Goal: Information Seeking & Learning: Check status

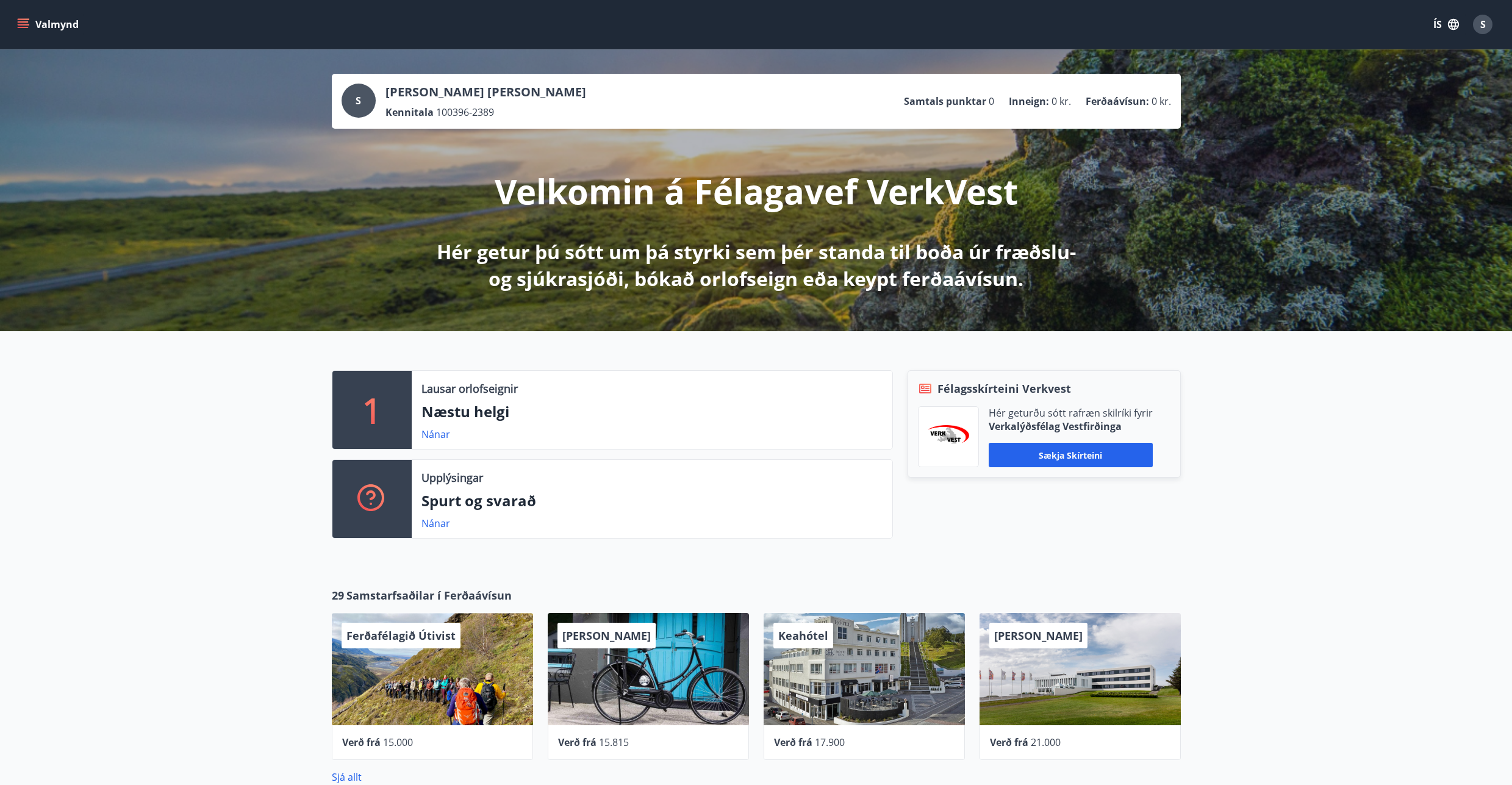
click at [25, 20] on icon "menu" at bounding box center [24, 25] width 12 height 12
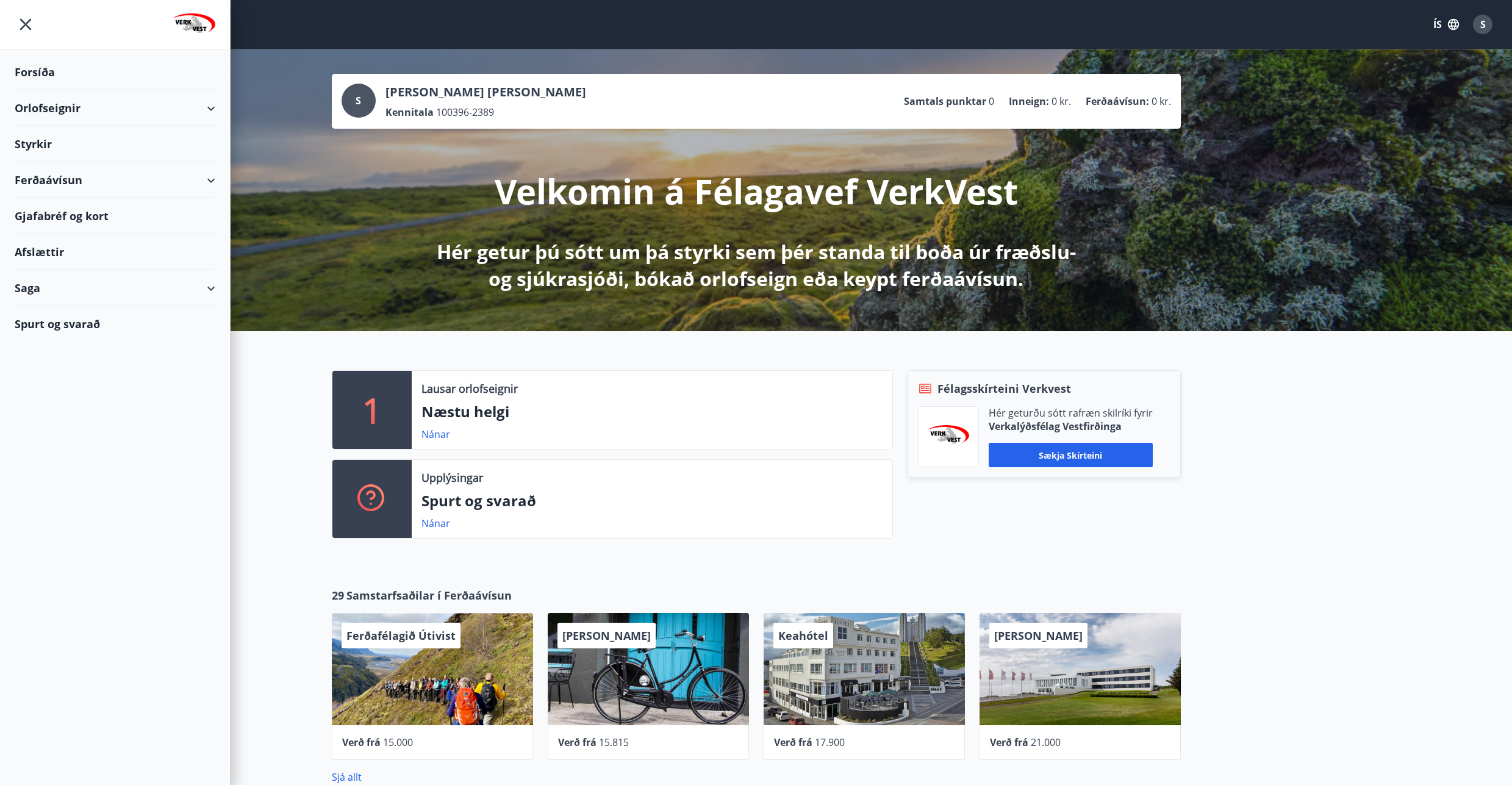
click at [1443, 30] on button "ÍS" at bounding box center [1446, 24] width 39 height 22
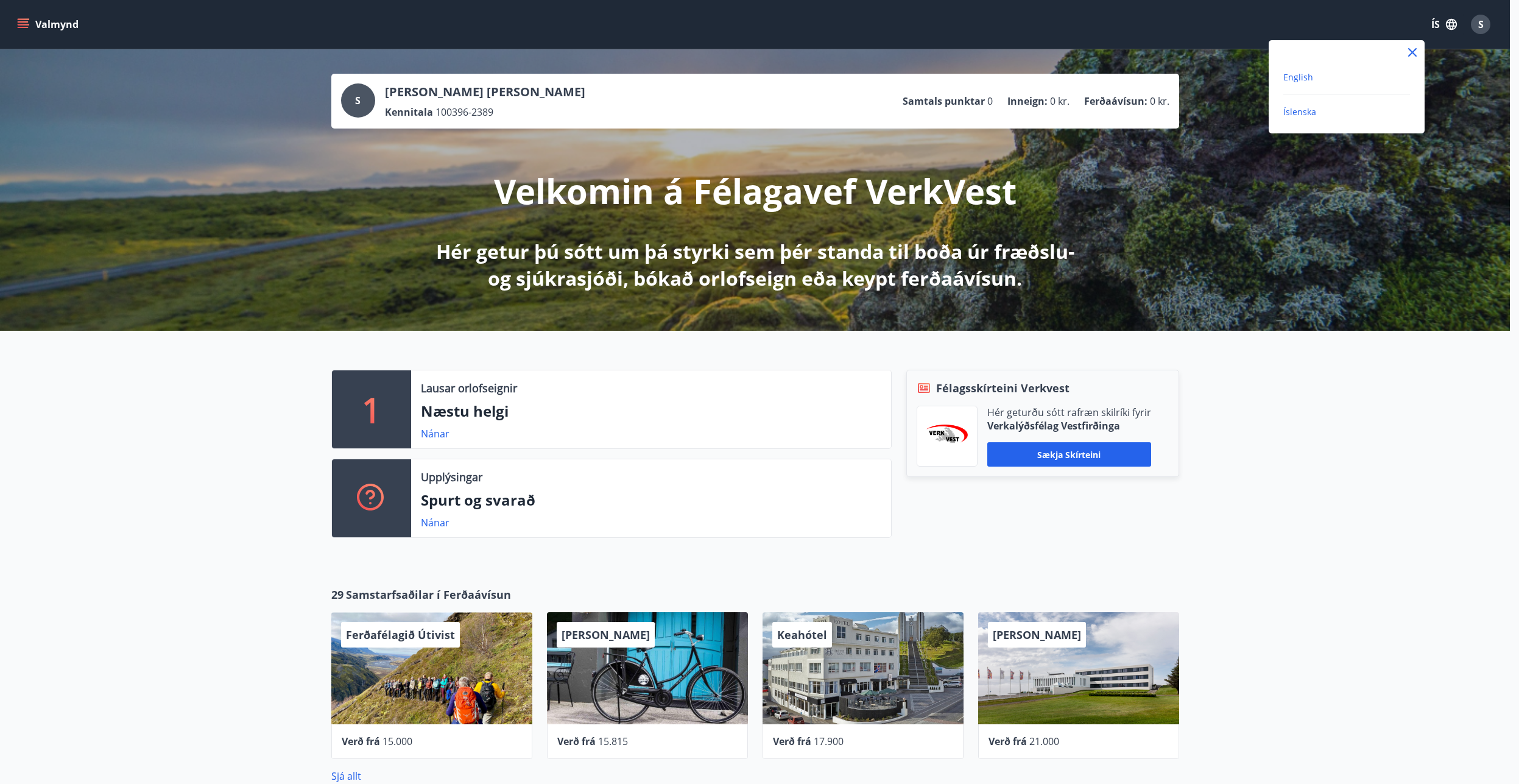
click at [1295, 75] on span "English" at bounding box center [1298, 77] width 30 height 12
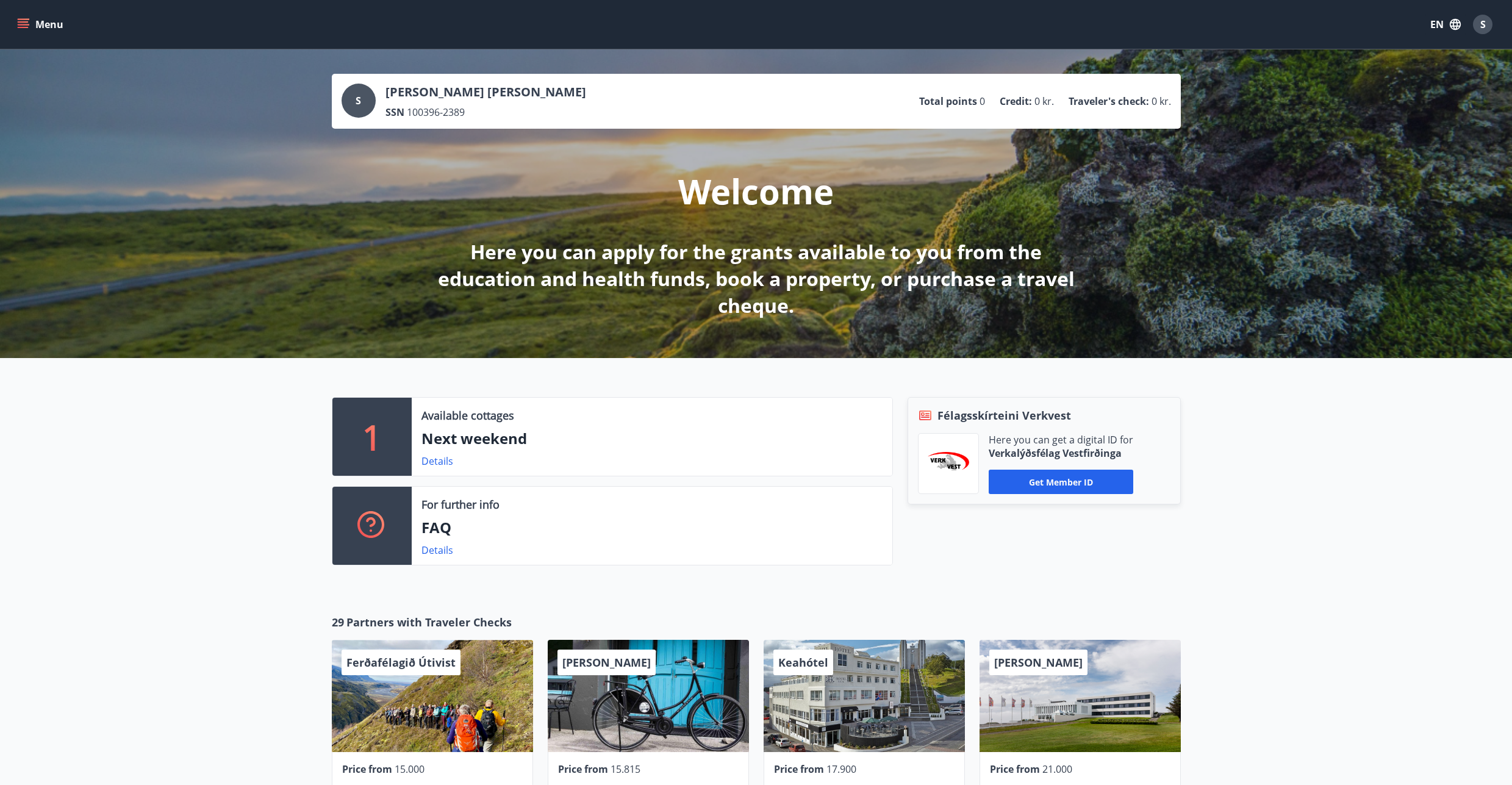
click at [35, 33] on button "Menu" at bounding box center [42, 24] width 54 height 22
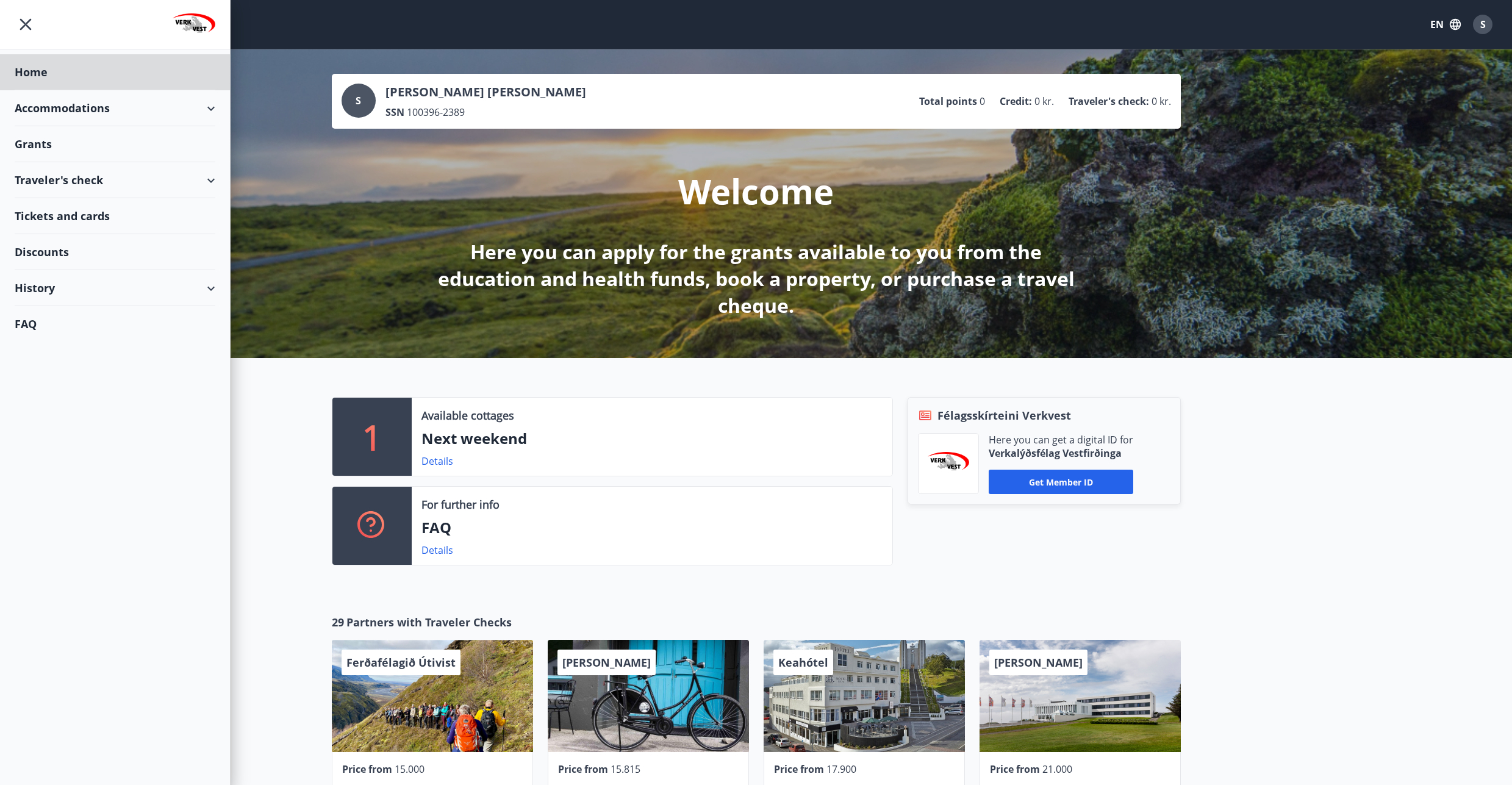
click at [40, 146] on div "Grants" at bounding box center [115, 144] width 201 height 36
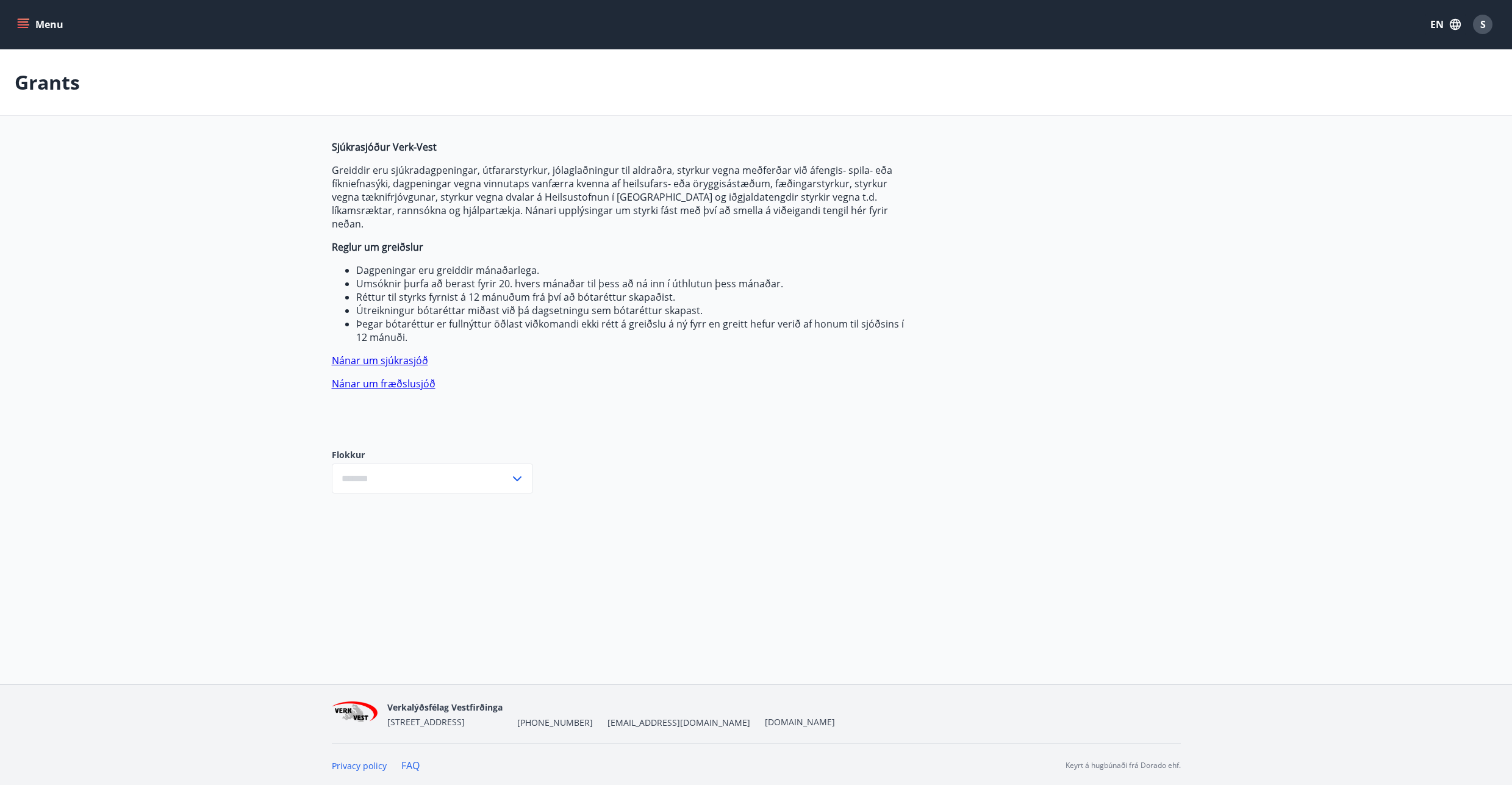
type input "***"
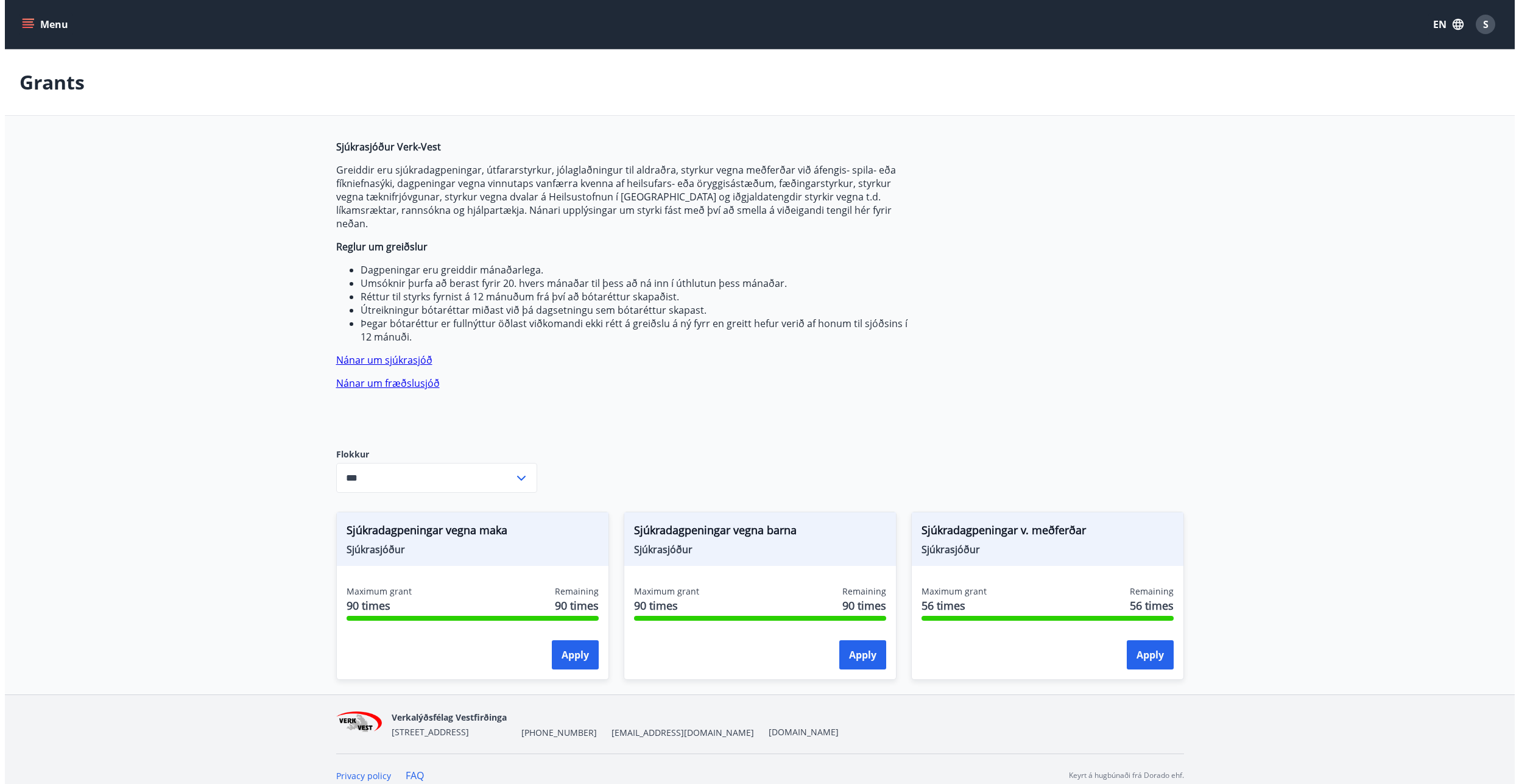
scroll to position [2, 0]
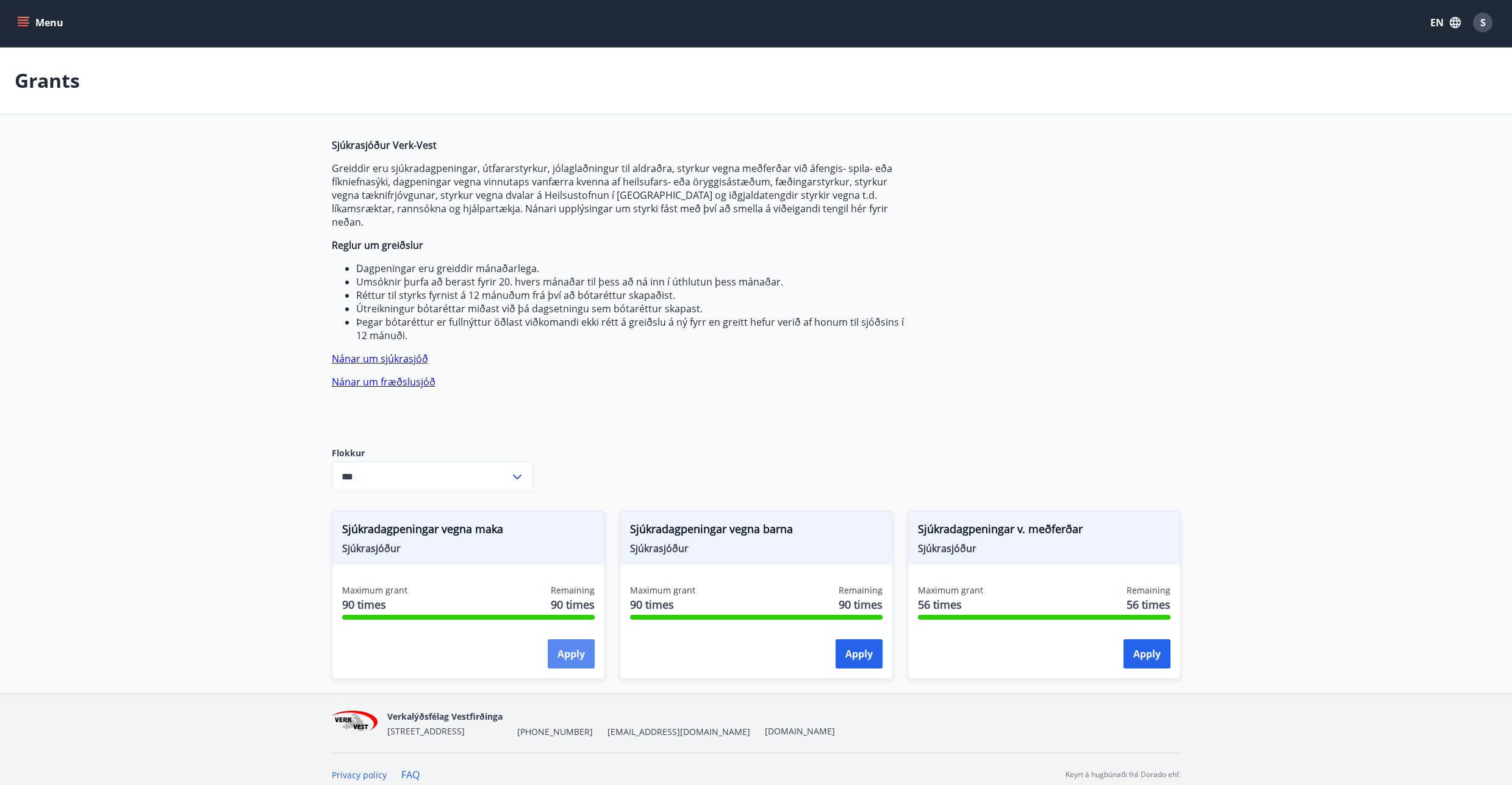
click at [572, 646] on button "Apply" at bounding box center [571, 654] width 47 height 29
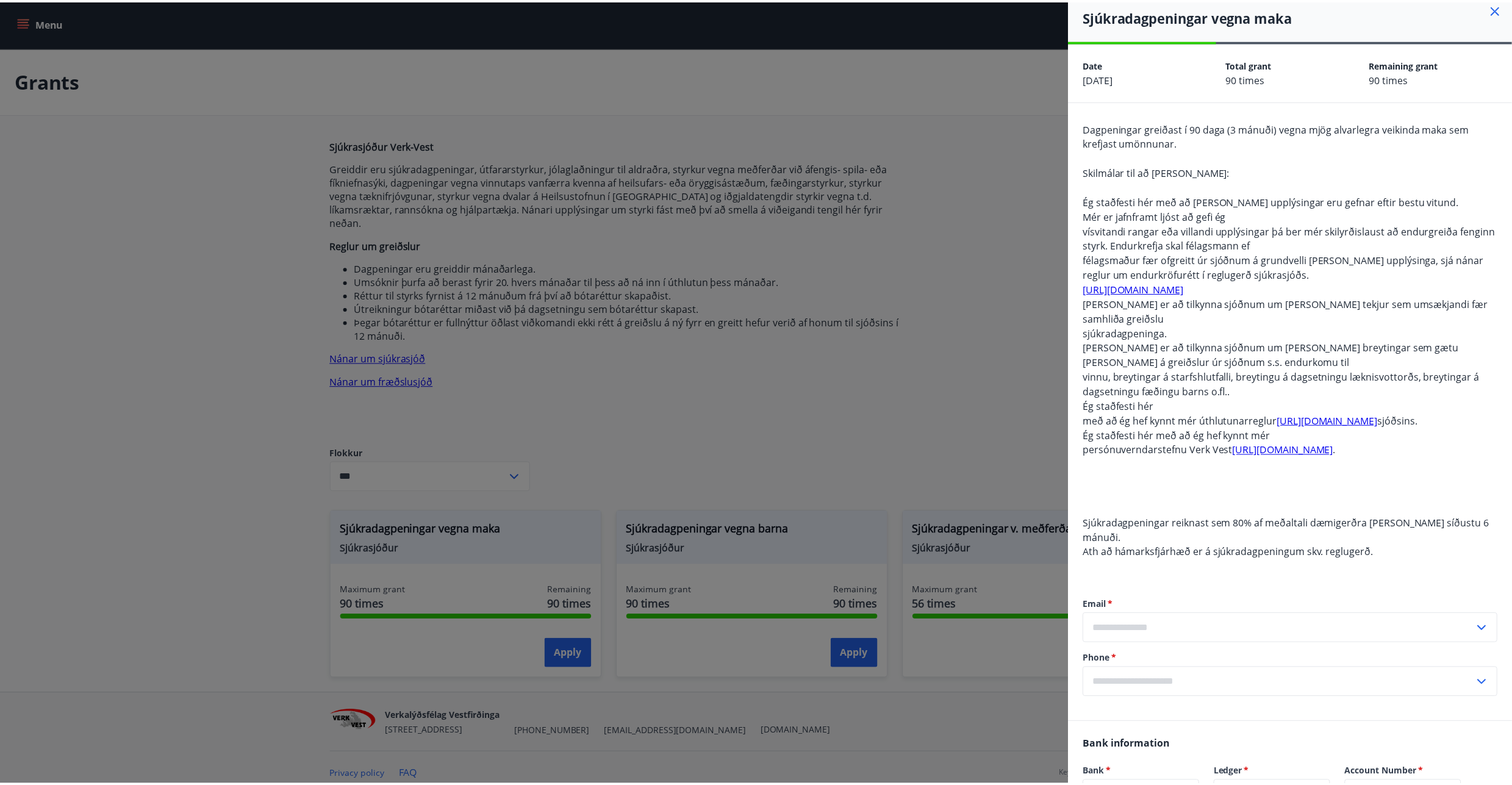
scroll to position [0, 0]
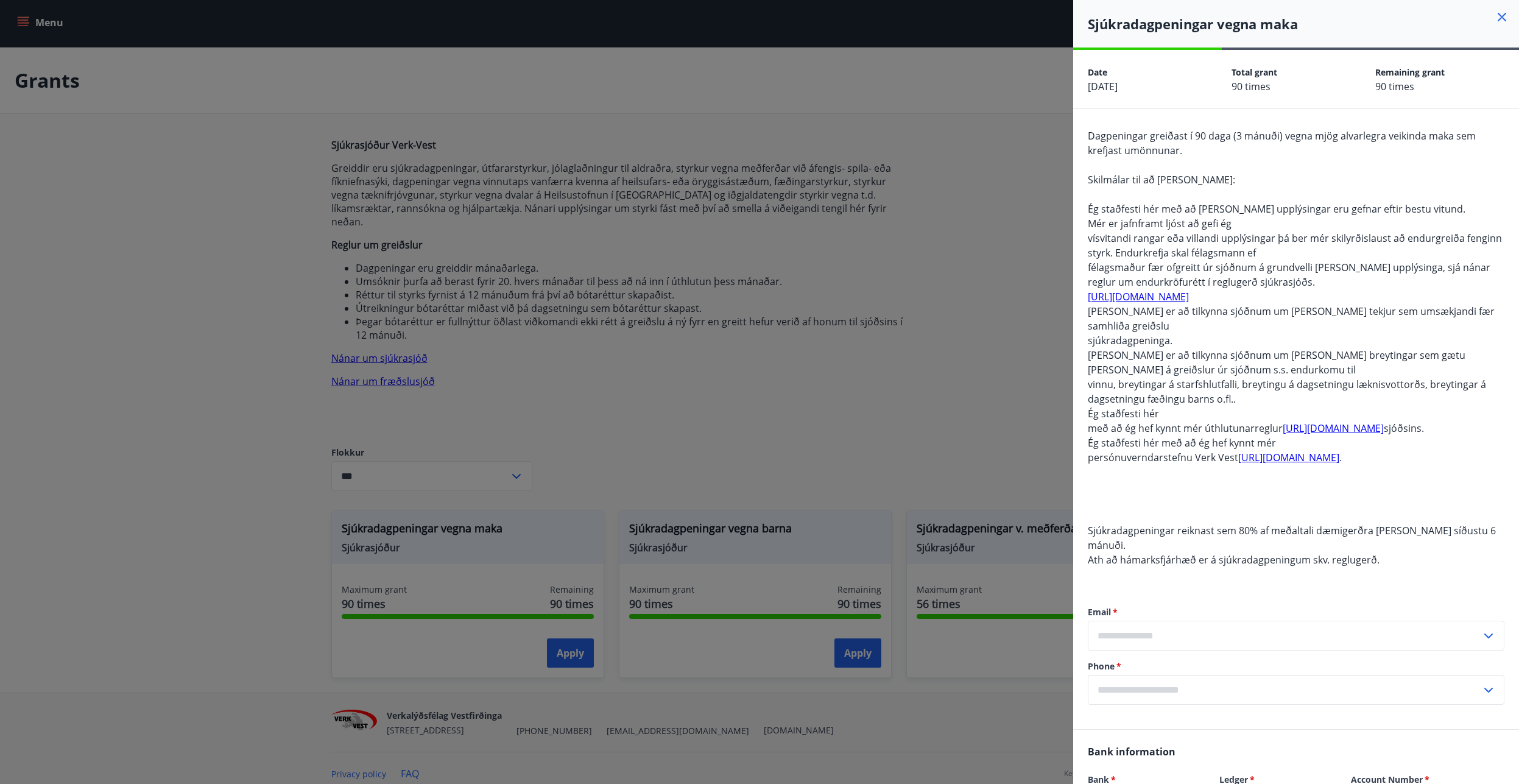
click at [1498, 19] on icon at bounding box center [1502, 17] width 9 height 9
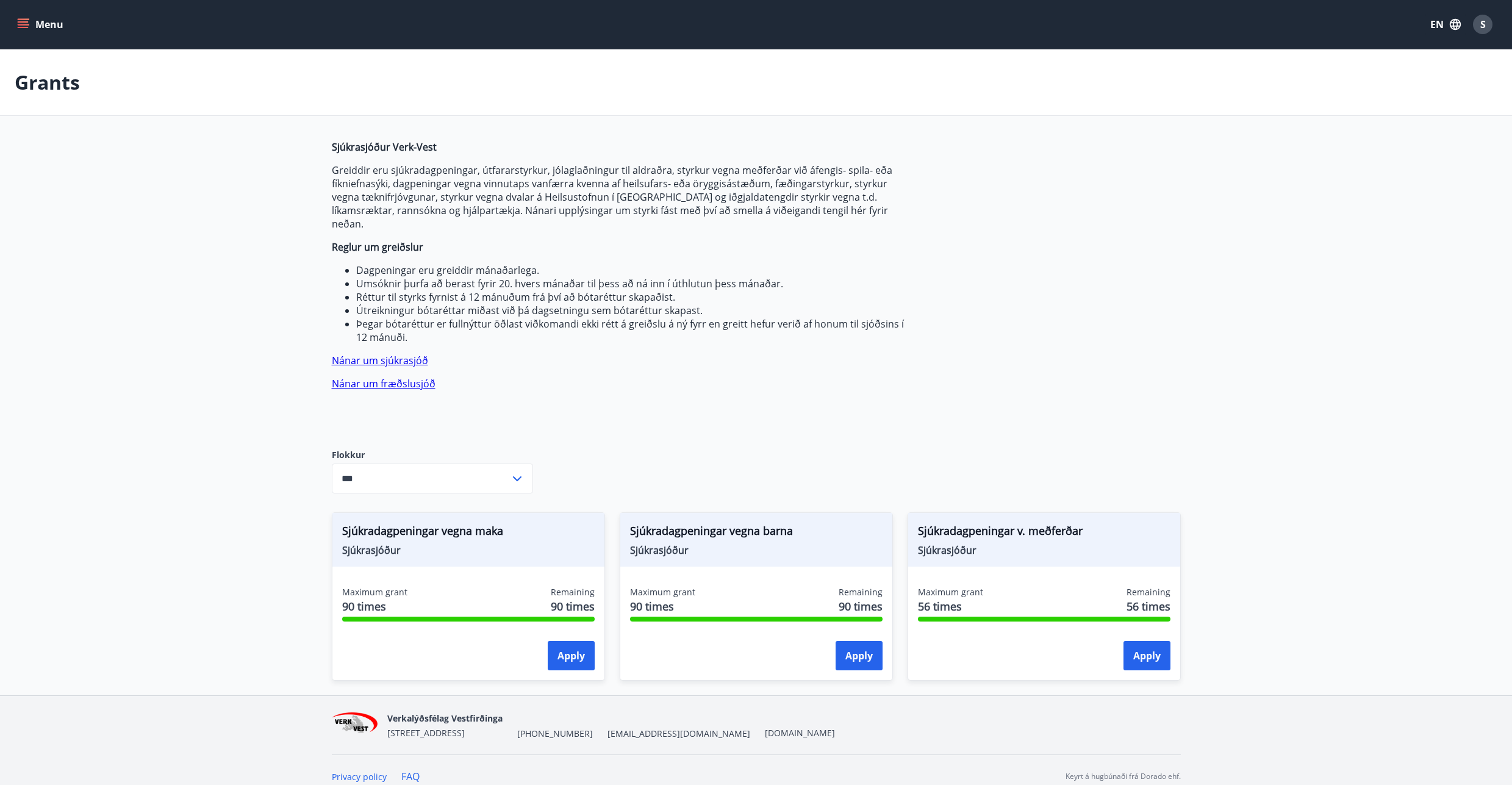
click at [63, 24] on button "Menu" at bounding box center [42, 24] width 54 height 22
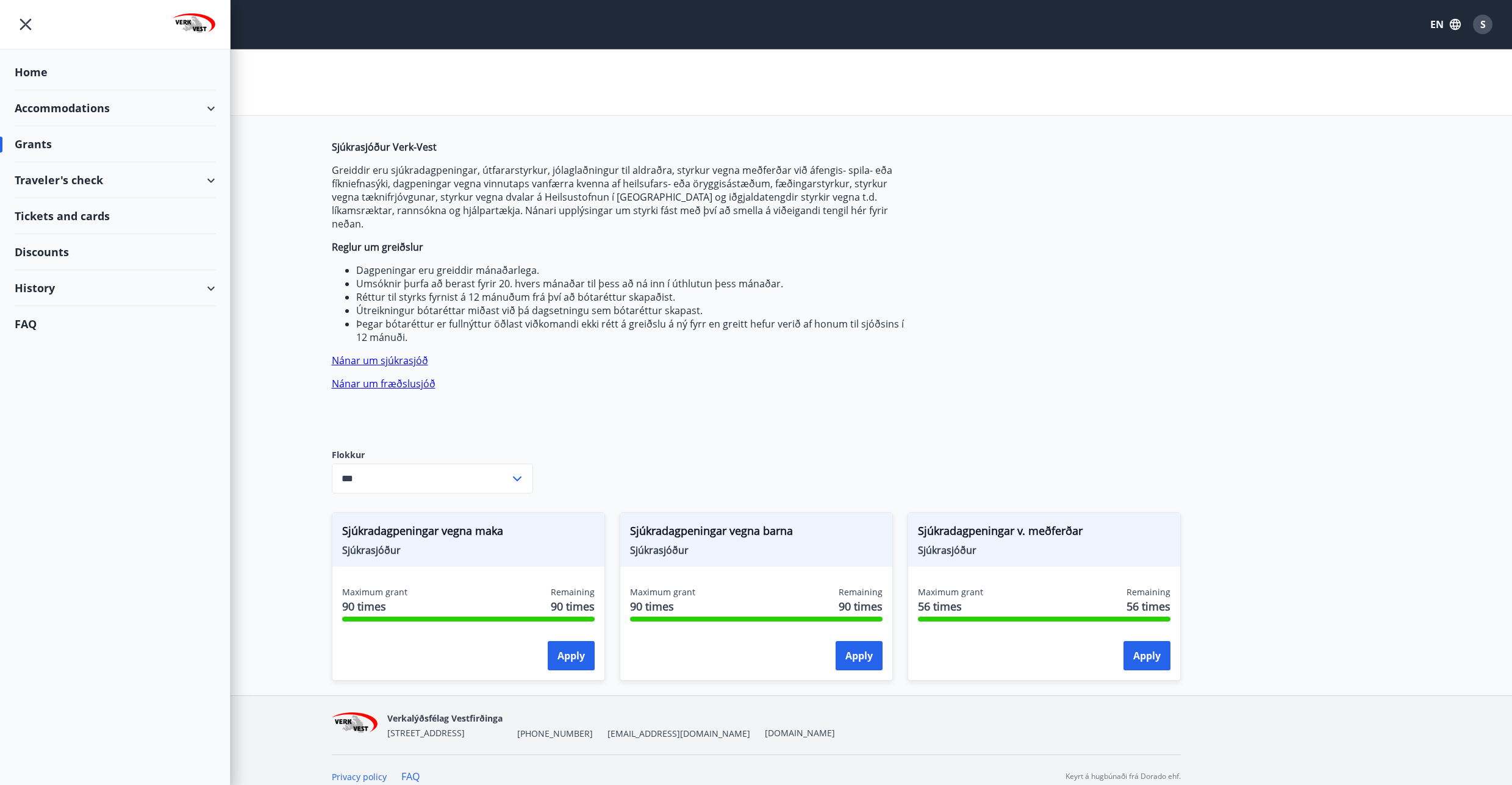
click at [55, 291] on div "History" at bounding box center [115, 288] width 201 height 36
click at [61, 445] on div "Grant history" at bounding box center [115, 446] width 181 height 25
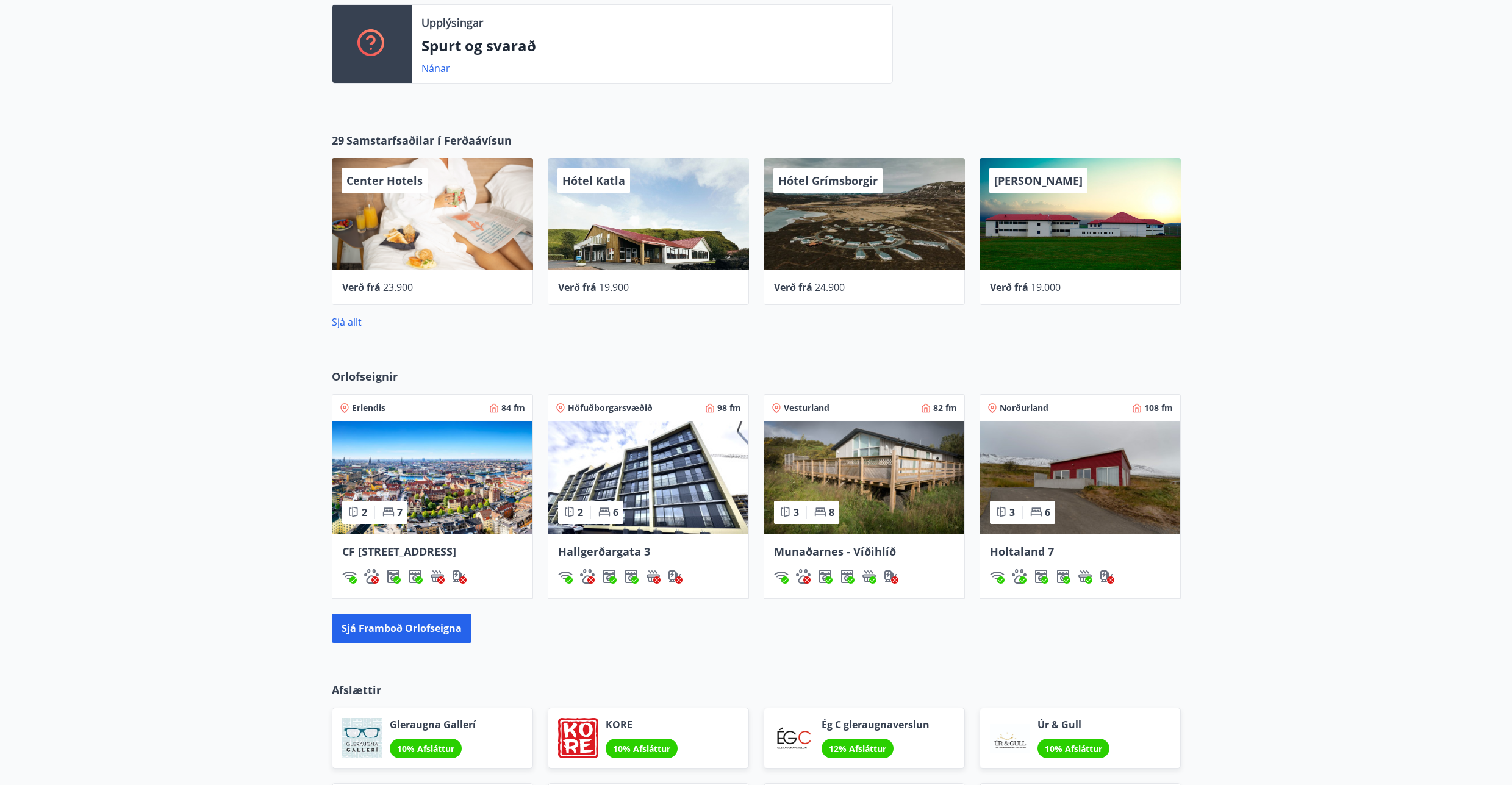
scroll to position [439, 0]
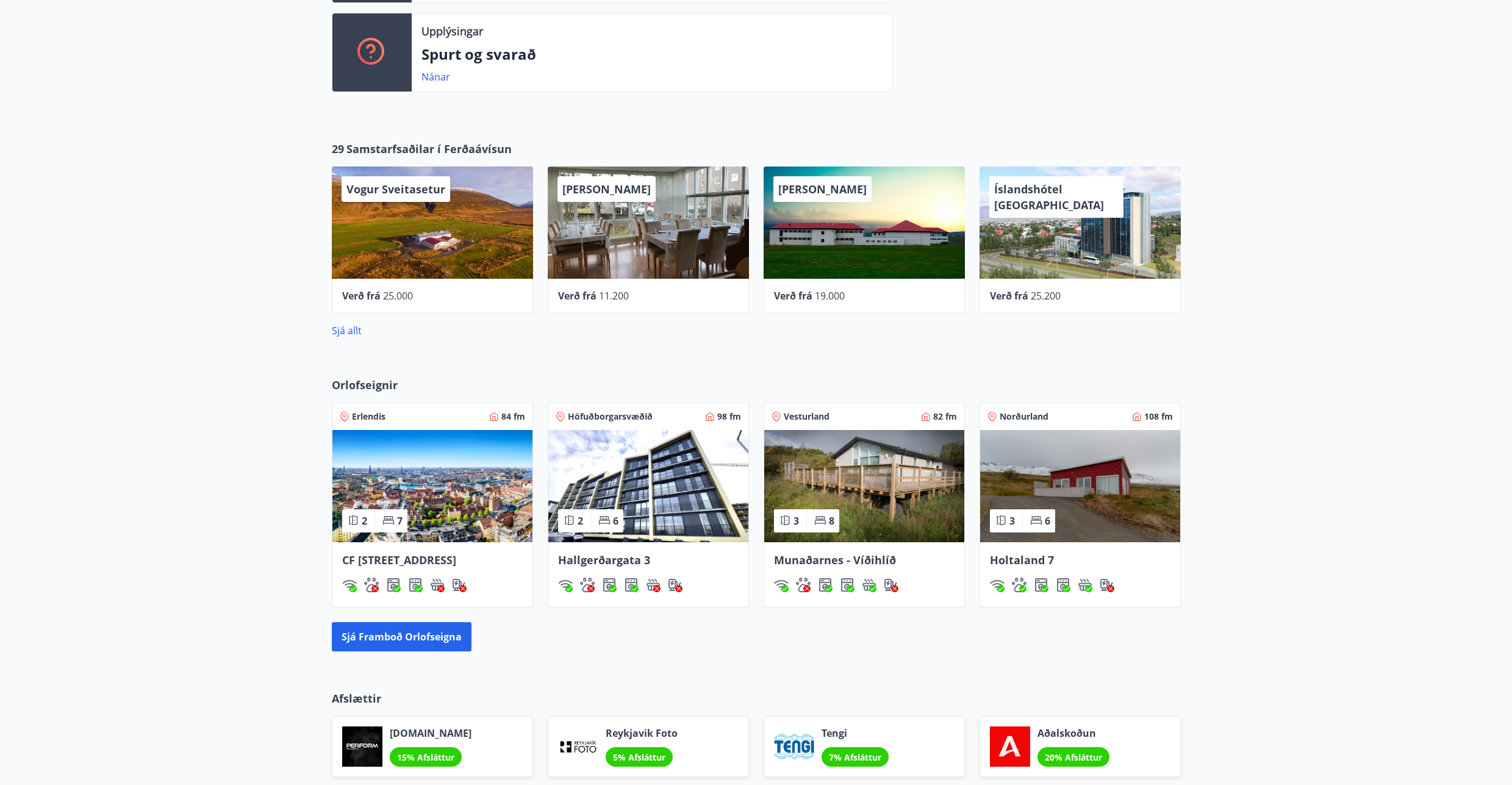
scroll to position [549, 0]
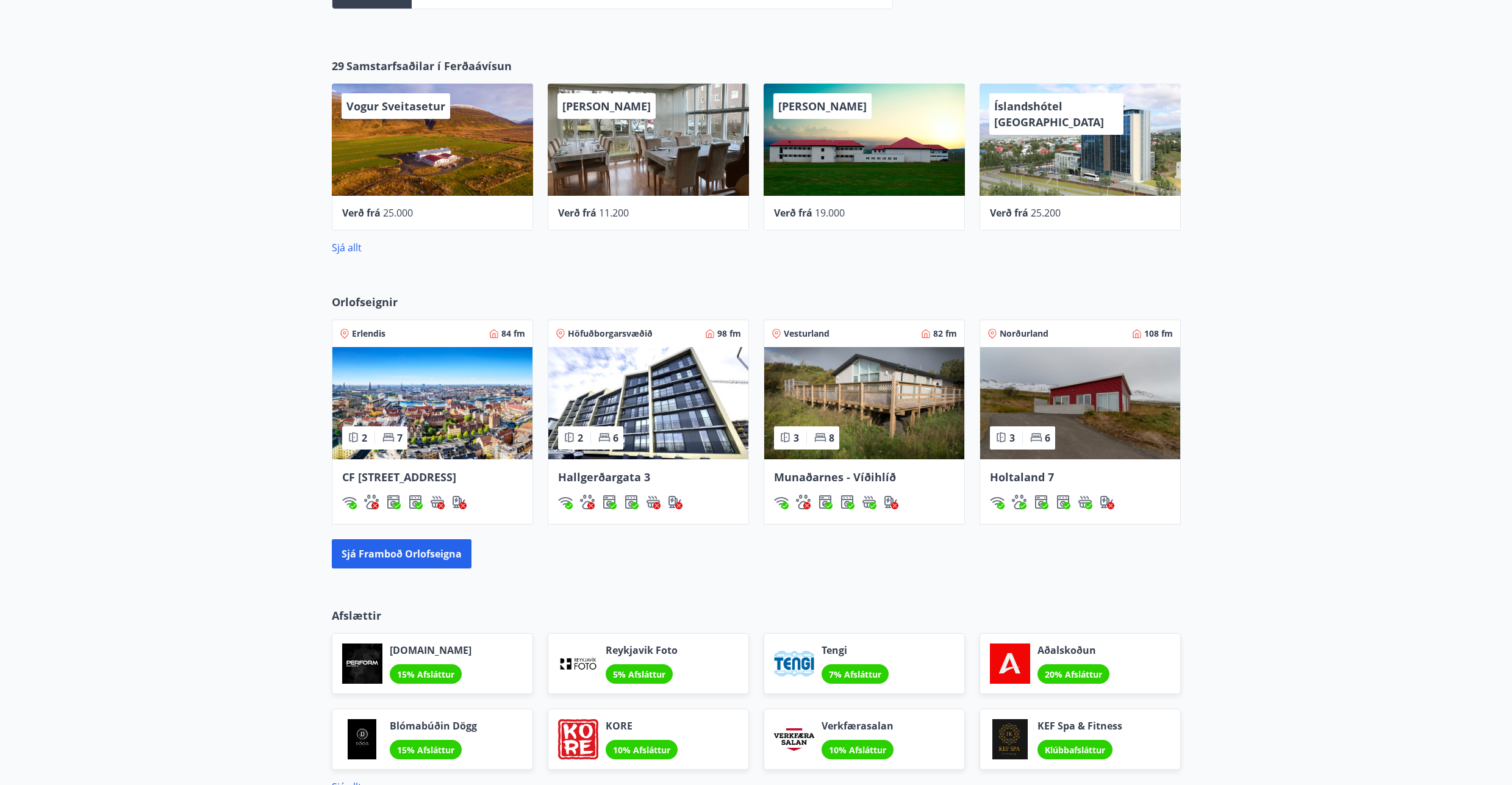
click at [243, 130] on div "29 Samstarfsaðilar í Ferðaávísun Vogur Sveitasetur Verð frá 25.000 Alba gistihe…" at bounding box center [756, 156] width 1512 height 236
